Goal: Information Seeking & Learning: Check status

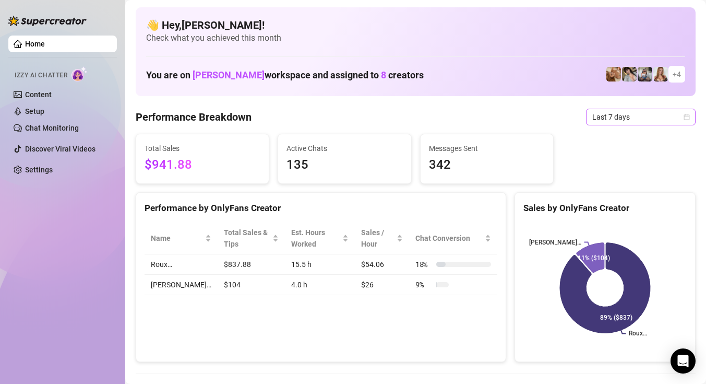
click at [602, 115] on span "Last 7 days" at bounding box center [640, 117] width 97 height 16
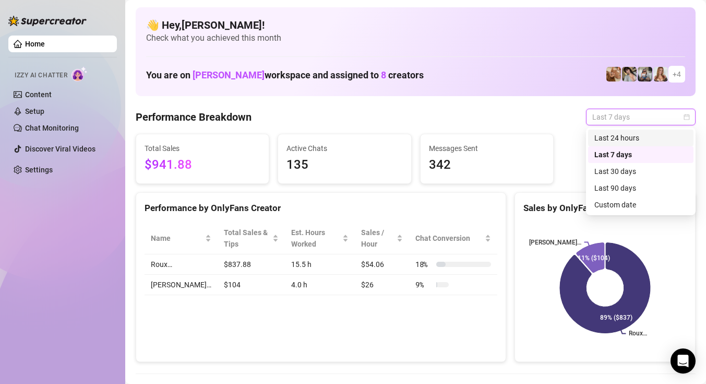
click at [596, 135] on div "Last 24 hours" at bounding box center [640, 137] width 93 height 11
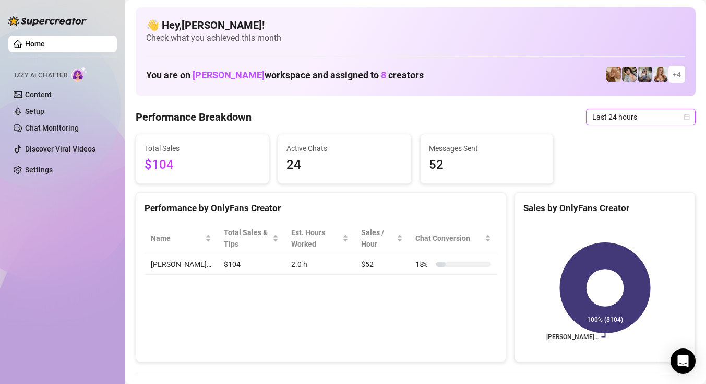
click at [623, 121] on span "Last 24 hours" at bounding box center [640, 117] width 97 height 16
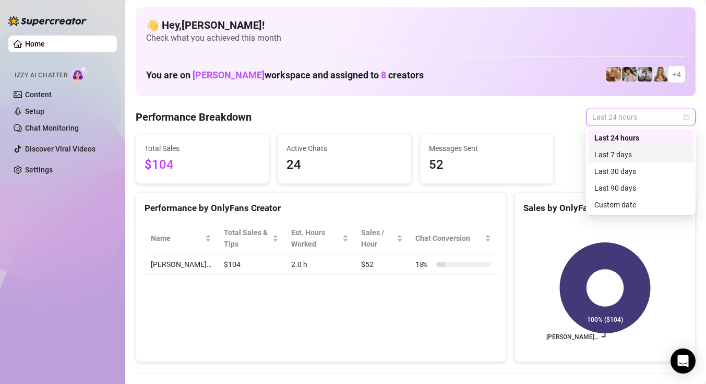
click at [606, 154] on div "Last 7 days" at bounding box center [640, 154] width 93 height 11
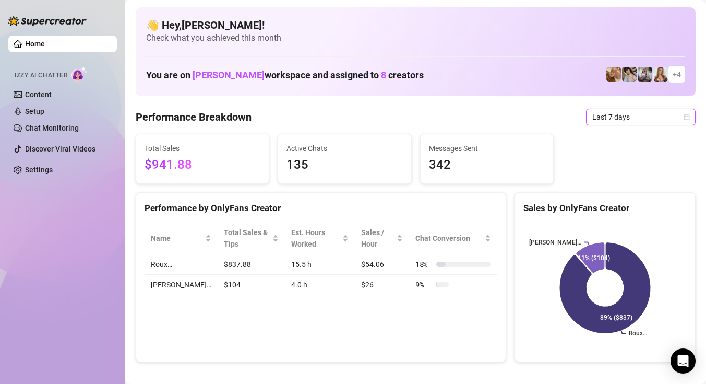
click at [472, 110] on div "Performance Breakdown Last 7 days Last 7 days" at bounding box center [416, 117] width 560 height 17
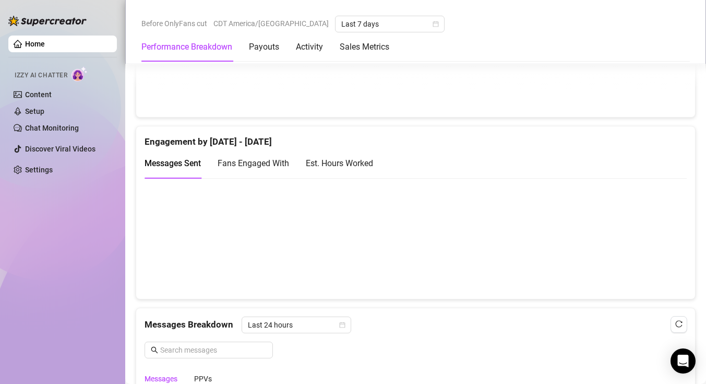
scroll to position [635, 0]
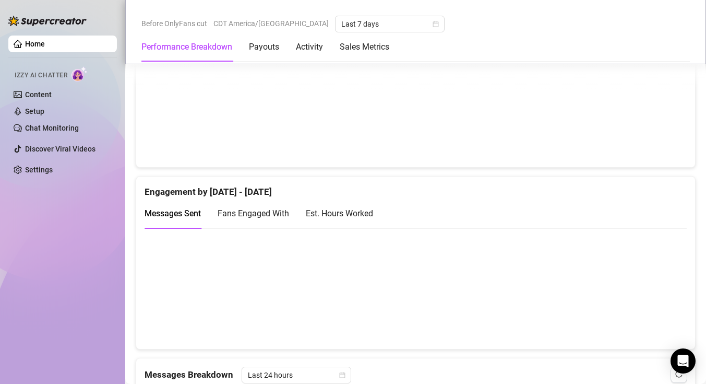
click at [335, 216] on div "Est. Hours Worked" at bounding box center [339, 213] width 67 height 13
click at [184, 211] on span "Messages Sent" at bounding box center [173, 213] width 56 height 10
click at [320, 210] on div "Est. Hours Worked" at bounding box center [339, 213] width 67 height 13
click at [180, 210] on span "Messages Sent" at bounding box center [173, 213] width 56 height 10
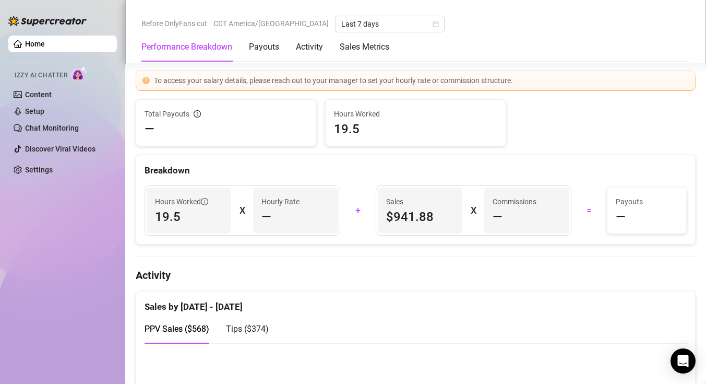
scroll to position [0, 0]
